Goal: Navigation & Orientation: Find specific page/section

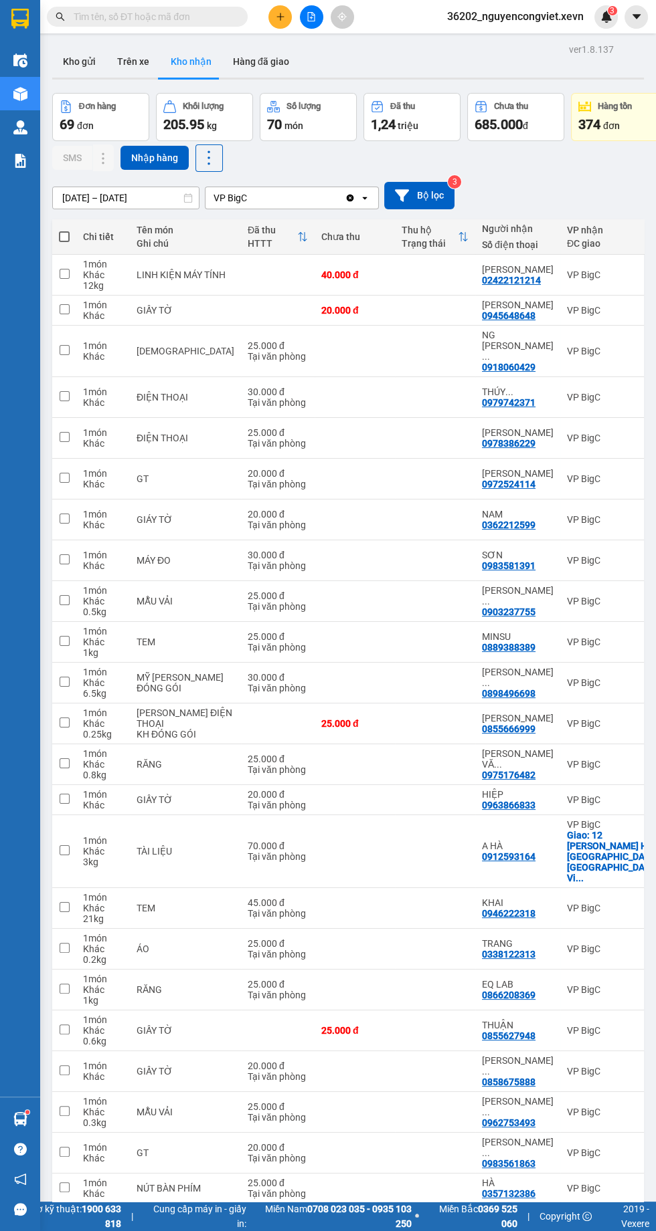
click at [80, 62] on button "Kho gửi" at bounding box center [79, 61] width 54 height 32
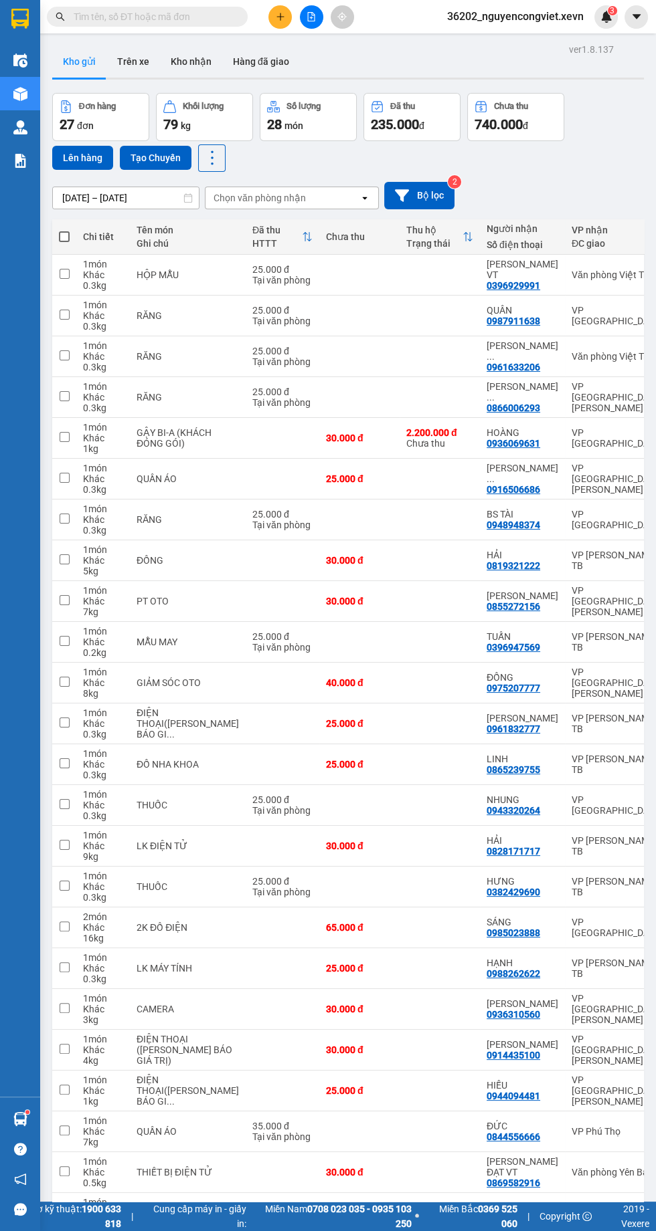
click at [21, 161] on img at bounding box center [20, 161] width 14 height 14
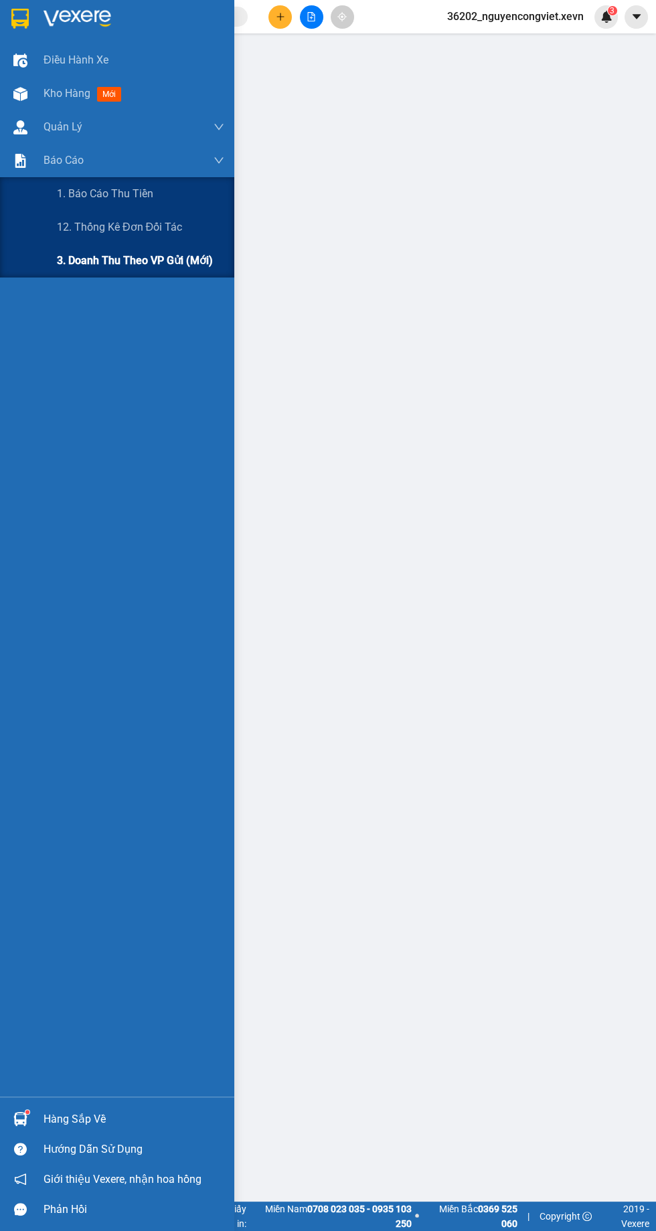
click at [94, 264] on span "3. Doanh Thu theo VP Gửi (mới)" at bounding box center [135, 260] width 156 height 17
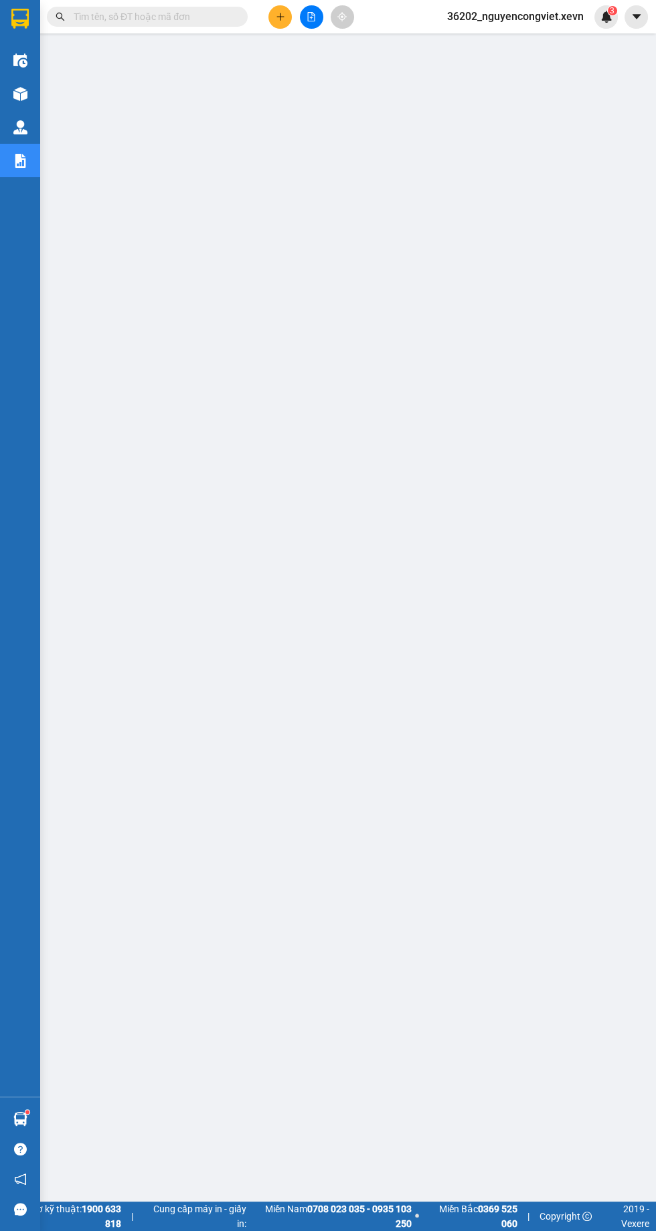
click at [23, 76] on div "Điều hành xe" at bounding box center [20, 59] width 40 height 33
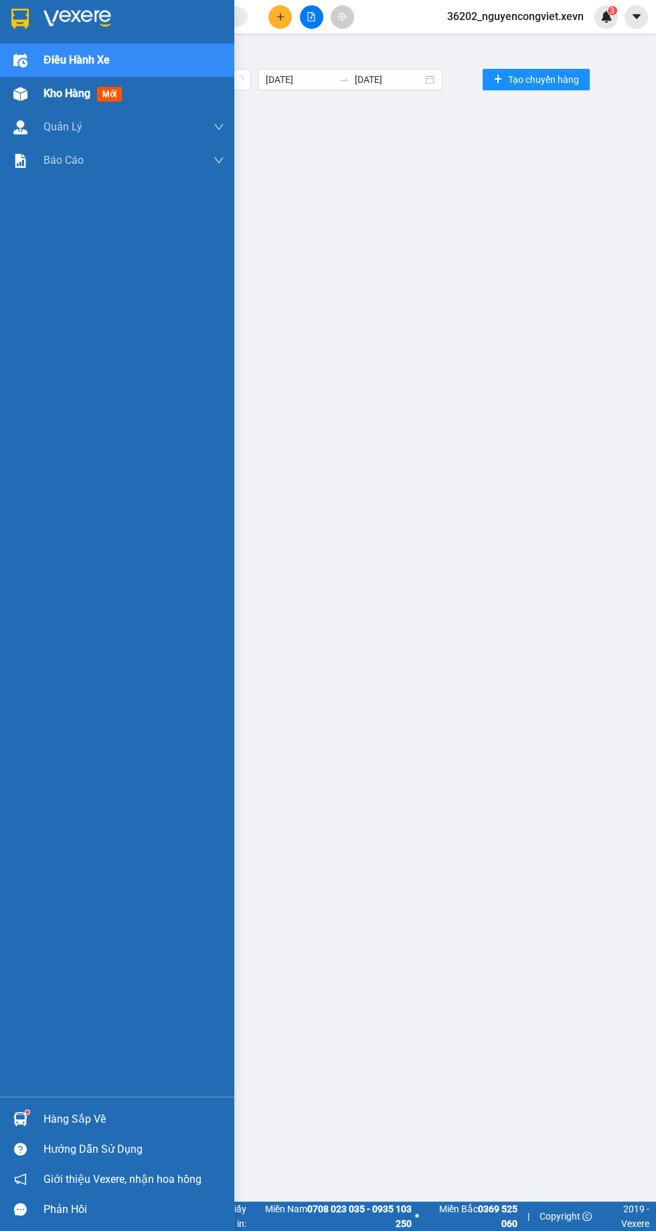
click at [42, 84] on div "Kho hàng mới" at bounding box center [117, 93] width 234 height 33
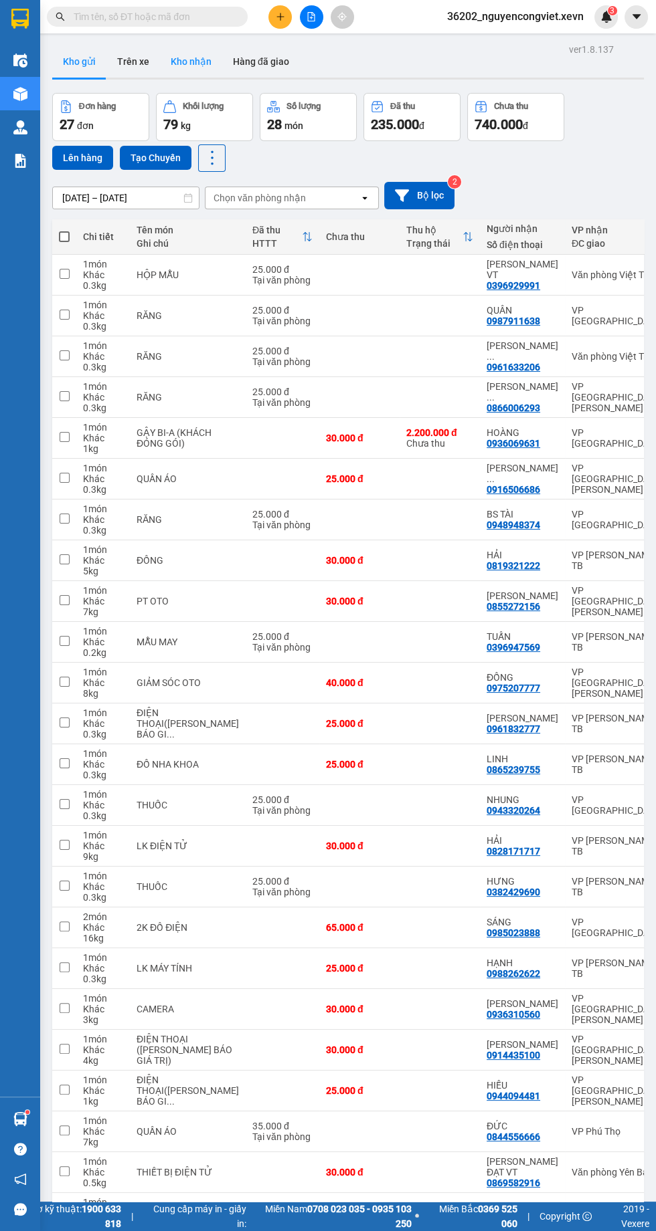
click at [192, 62] on button "Kho nhận" at bounding box center [191, 61] width 62 height 32
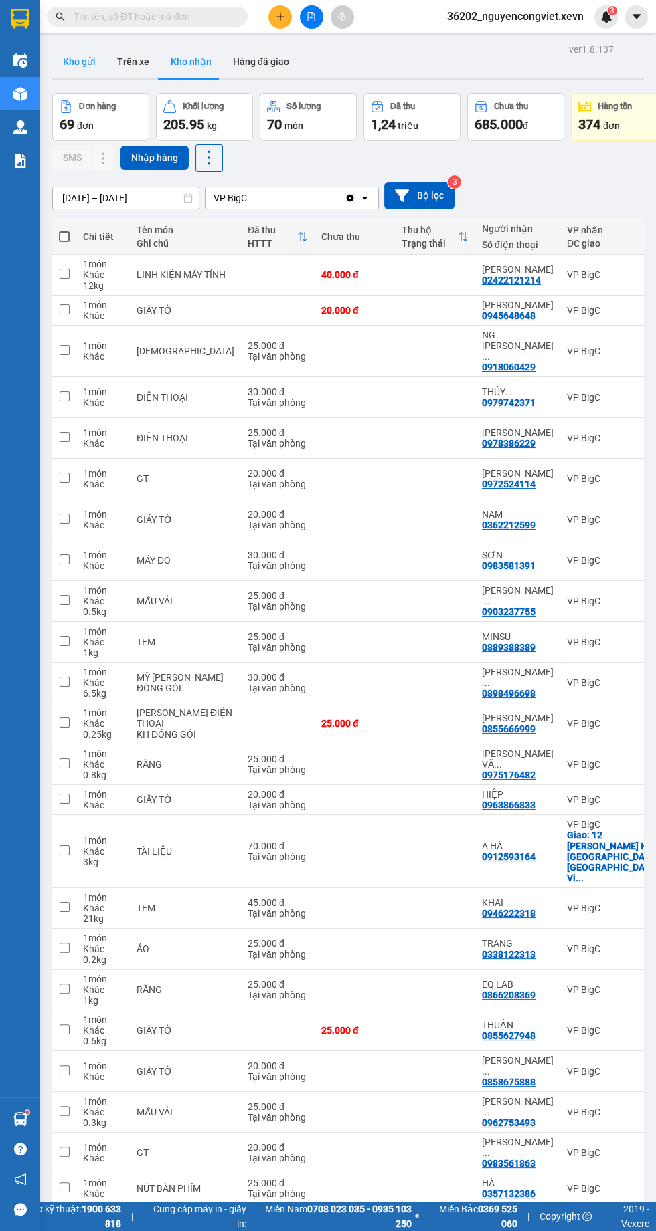
click at [65, 52] on button "Kho gửi" at bounding box center [79, 61] width 54 height 32
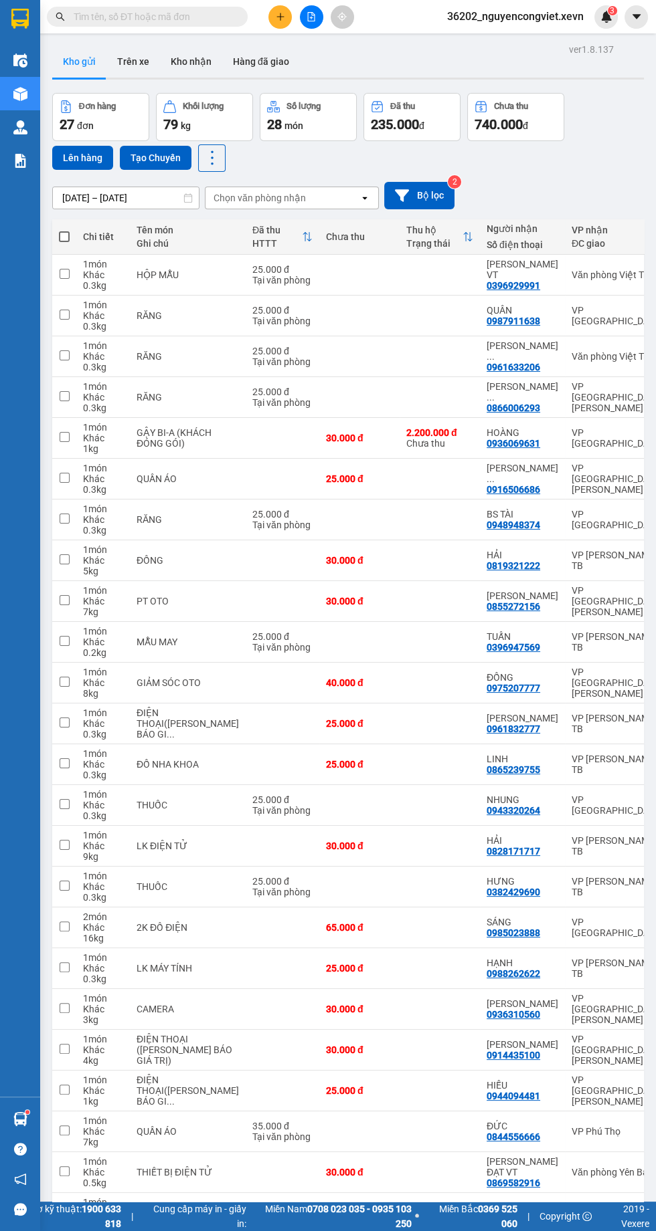
scroll to position [0, 330]
